Goal: Information Seeking & Learning: Learn about a topic

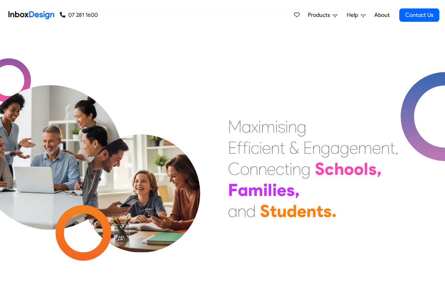
click at [381, 15] on link "About" at bounding box center [381, 15] width 19 height 14
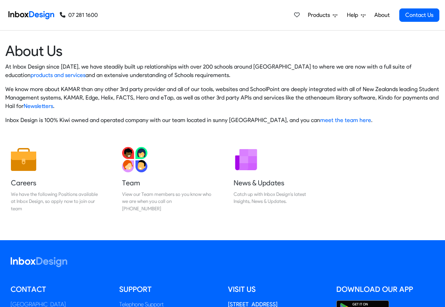
click at [315, 15] on span "Products" at bounding box center [320, 15] width 25 height 8
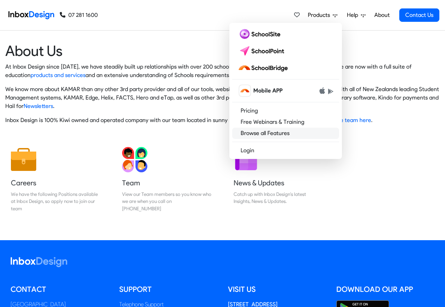
click at [265, 134] on link "Browse all Features" at bounding box center [285, 133] width 107 height 11
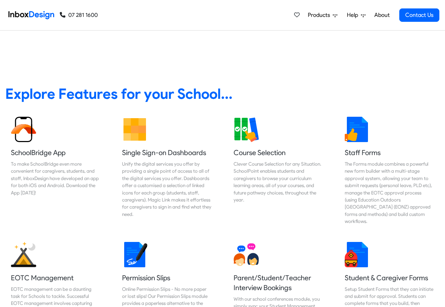
scroll to position [523, 0]
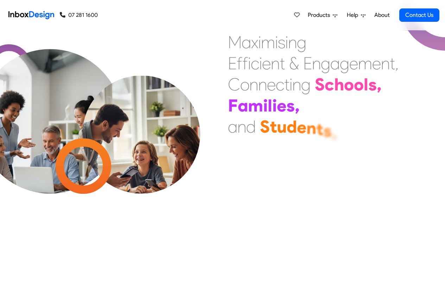
scroll to position [525, 0]
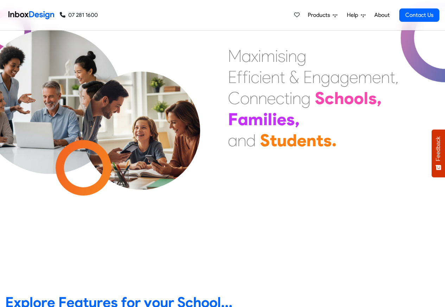
scroll to position [211, 0]
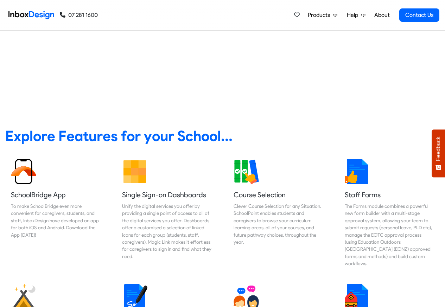
checkbox input "true"
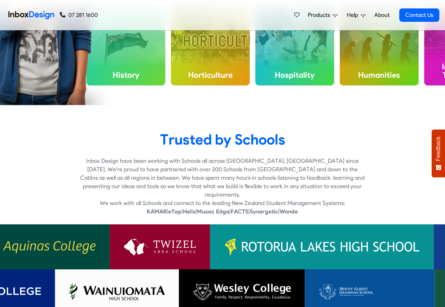
checkbox input "true"
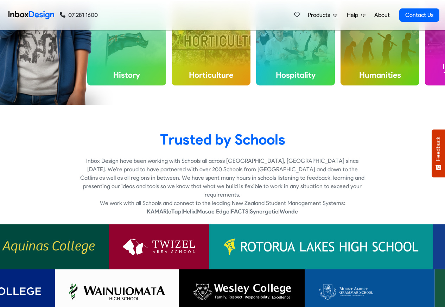
checkbox input "true"
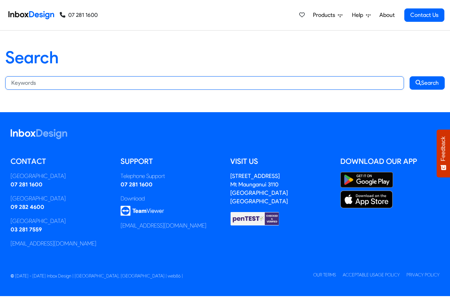
click at [82, 82] on input "Search:" at bounding box center [204, 82] width 399 height 13
paste input "bespoke"
type input "bespoke"
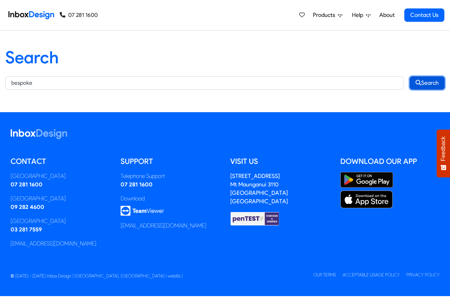
click at [427, 83] on button "Search" at bounding box center [427, 82] width 35 height 13
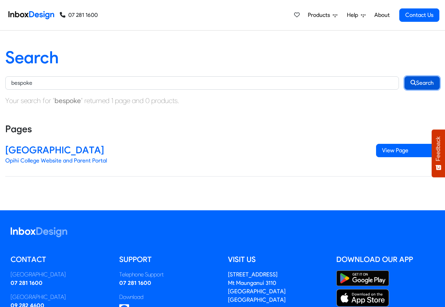
click at [424, 83] on button "Search" at bounding box center [421, 82] width 35 height 13
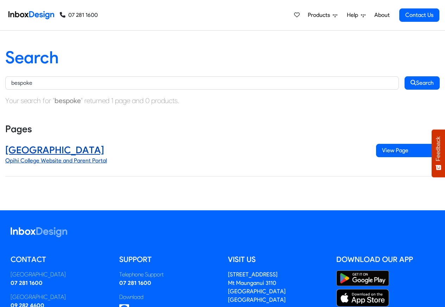
click at [36, 150] on h4 "[GEOGRAPHIC_DATA]" at bounding box center [185, 150] width 360 height 13
